Goal: Transaction & Acquisition: Obtain resource

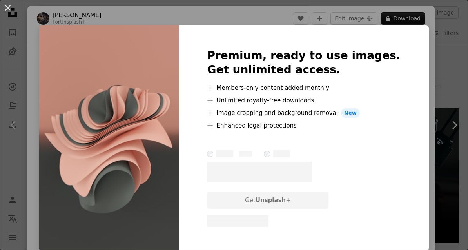
scroll to position [869, 0]
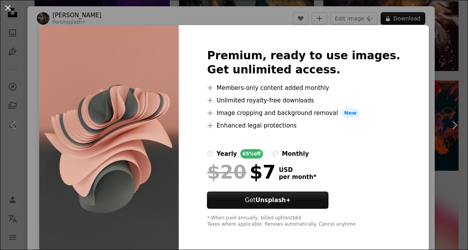
click at [344, 249] on div "An X shape Premium, ready to use images. Get unlimited access. A plus sign Memb…" at bounding box center [234, 125] width 468 height 250
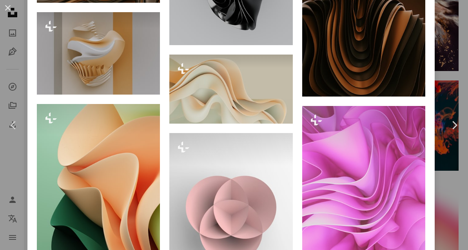
scroll to position [1244, 0]
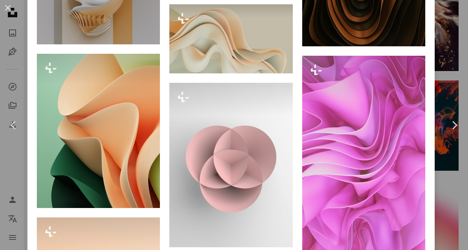
click at [319, 75] on icon at bounding box center [316, 69] width 11 height 11
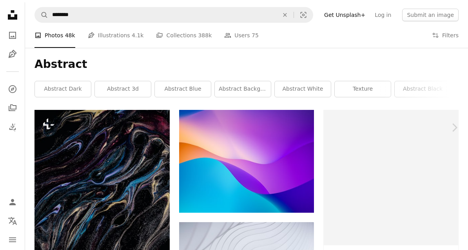
scroll to position [894, 0]
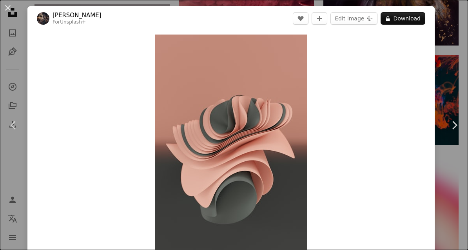
click at [10, 13] on button "An X shape" at bounding box center [7, 7] width 9 height 9
